Goal: Find specific fact: Find specific fact

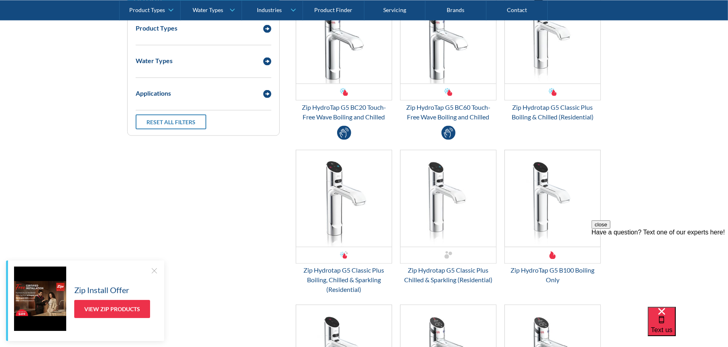
scroll to position [1124, 0]
click at [320, 16] on link "Product Finder" at bounding box center [333, 10] width 61 height 20
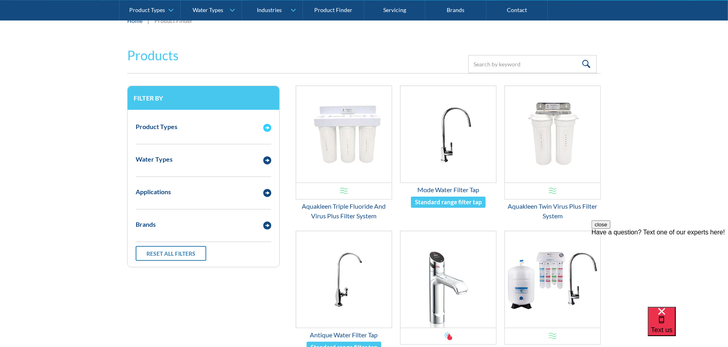
click at [265, 129] on img "Email Form 3" at bounding box center [267, 128] width 8 height 8
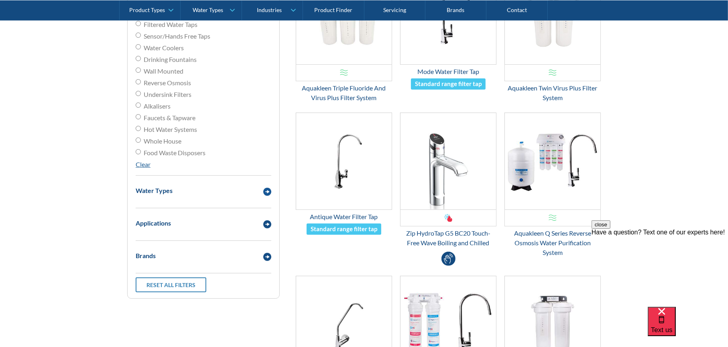
scroll to position [241, 0]
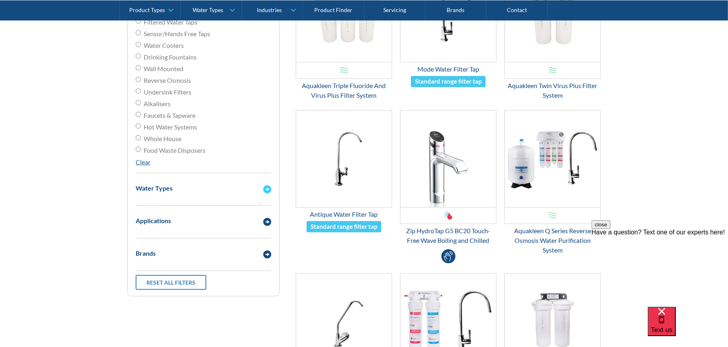
click at [258, 188] on div "Water Types" at bounding box center [196, 188] width 128 height 10
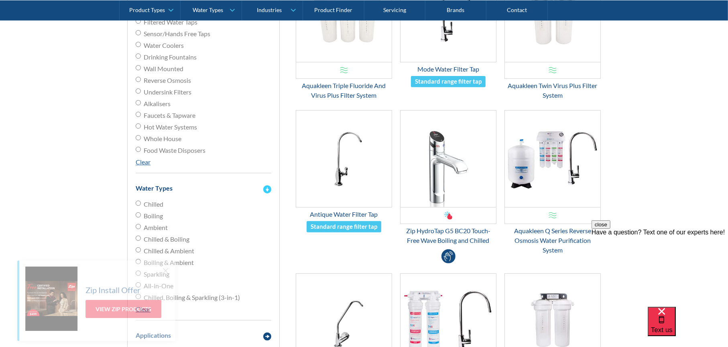
click at [257, 188] on div "Water Types" at bounding box center [196, 188] width 128 height 10
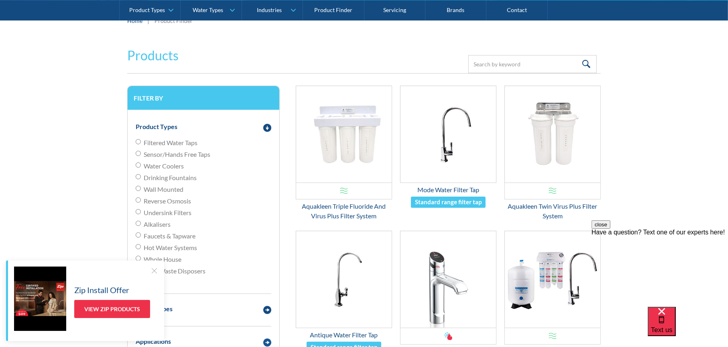
scroll to position [0, 0]
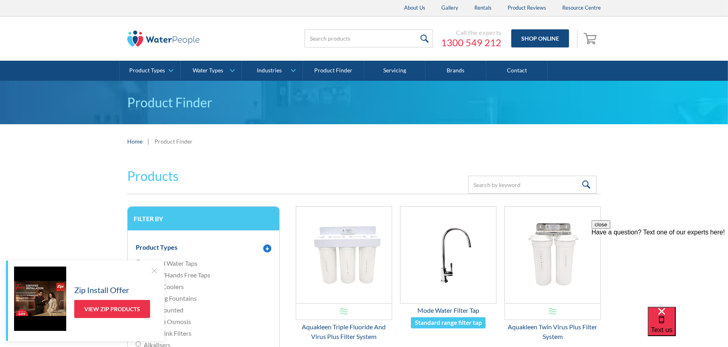
click at [266, 253] on div "Product Types" at bounding box center [204, 247] width 144 height 22
click at [157, 270] on div at bounding box center [154, 270] width 8 height 8
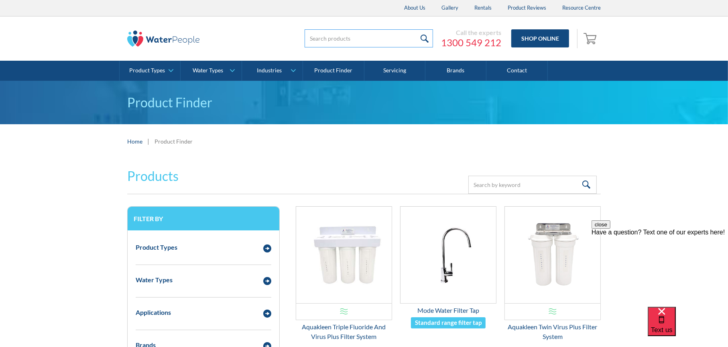
click at [337, 32] on input "search" at bounding box center [369, 38] width 128 height 18
type input "HT1784"
click at [416, 29] on input "submit" at bounding box center [424, 38] width 17 height 18
